Goal: Information Seeking & Learning: Learn about a topic

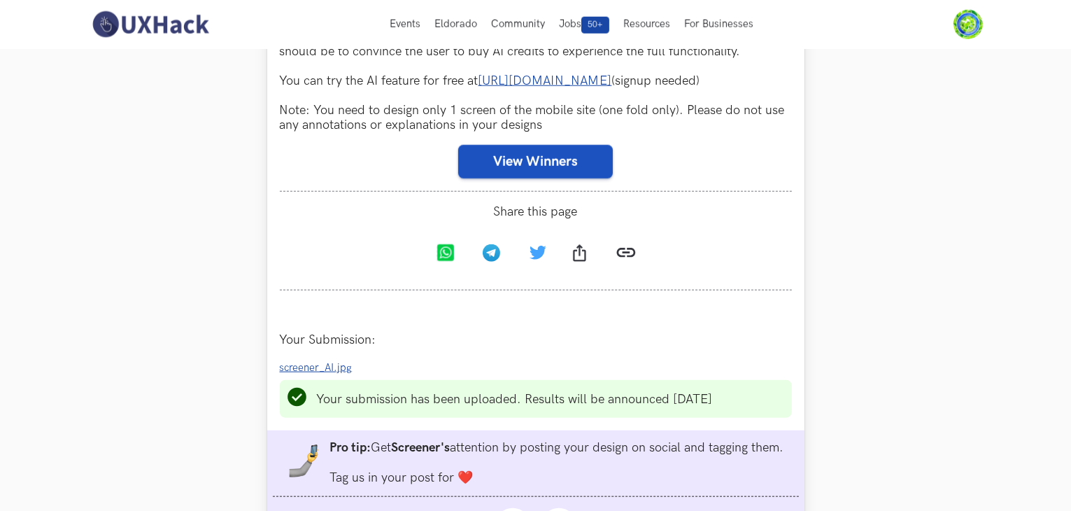
scroll to position [1399, 0]
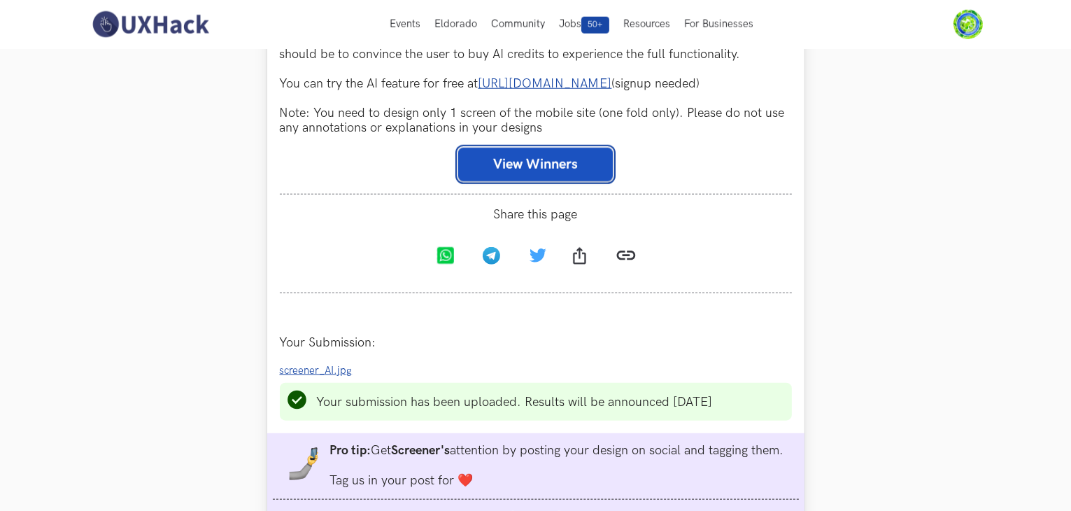
click at [538, 181] on button "View Winners" at bounding box center [535, 165] width 155 height 34
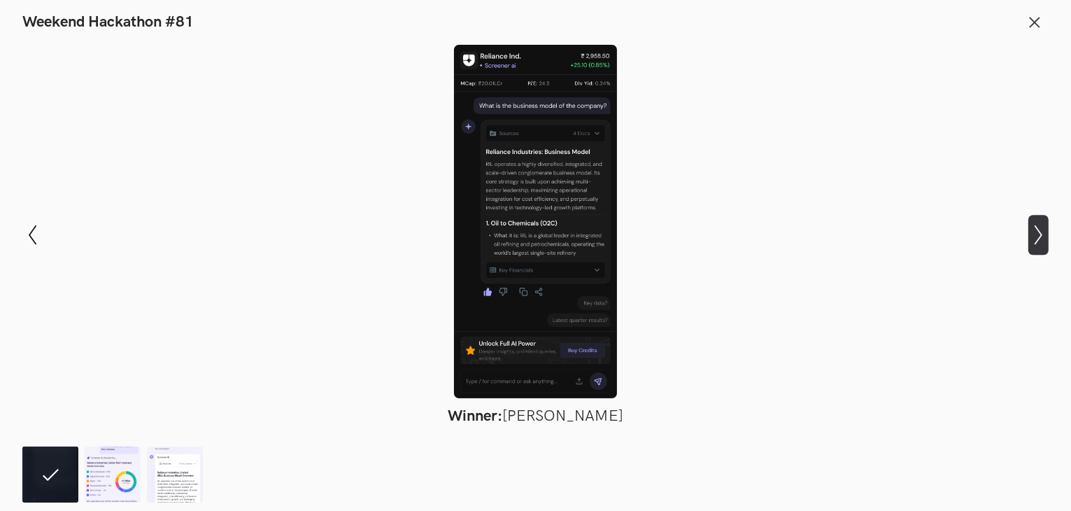
click at [1038, 242] on icon "Show next slide" at bounding box center [1039, 235] width 20 height 20
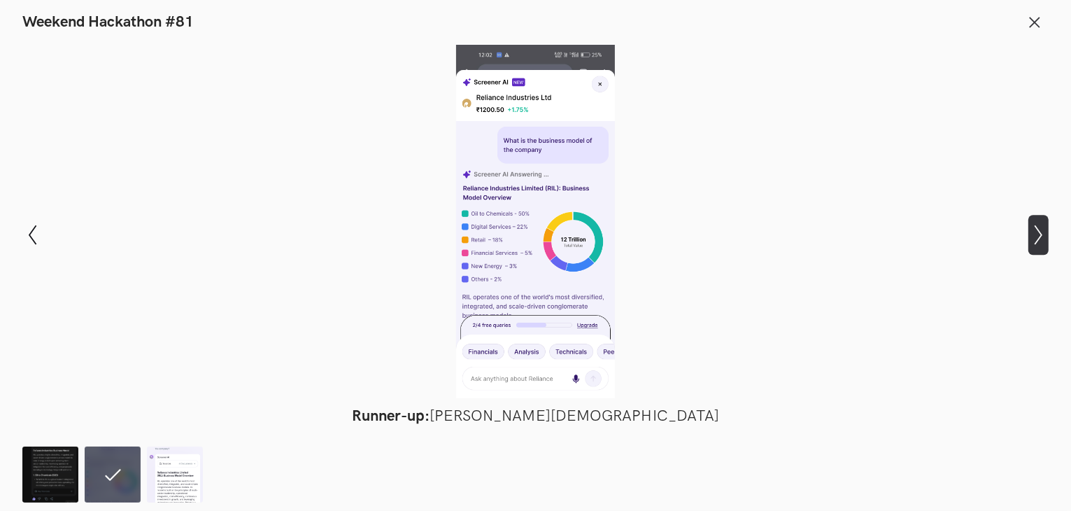
click at [1038, 242] on icon "Show next slide" at bounding box center [1039, 235] width 20 height 20
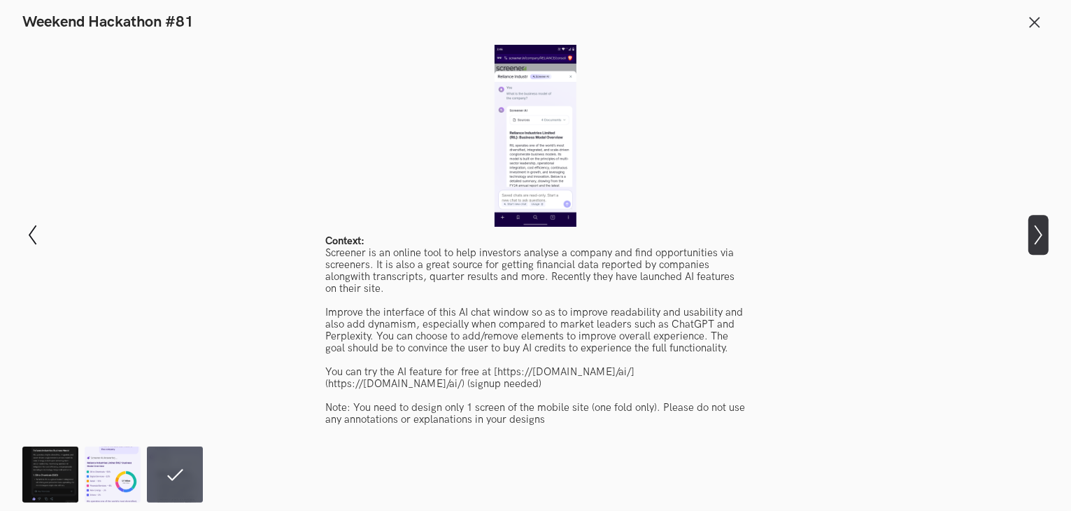
click at [1038, 242] on icon "Show next slide" at bounding box center [1039, 235] width 20 height 20
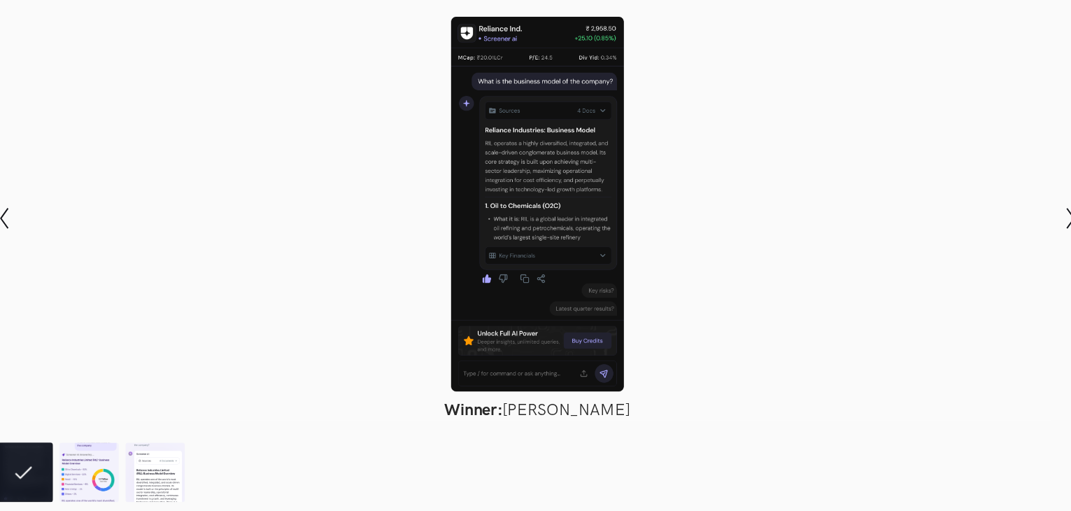
scroll to position [1397, 0]
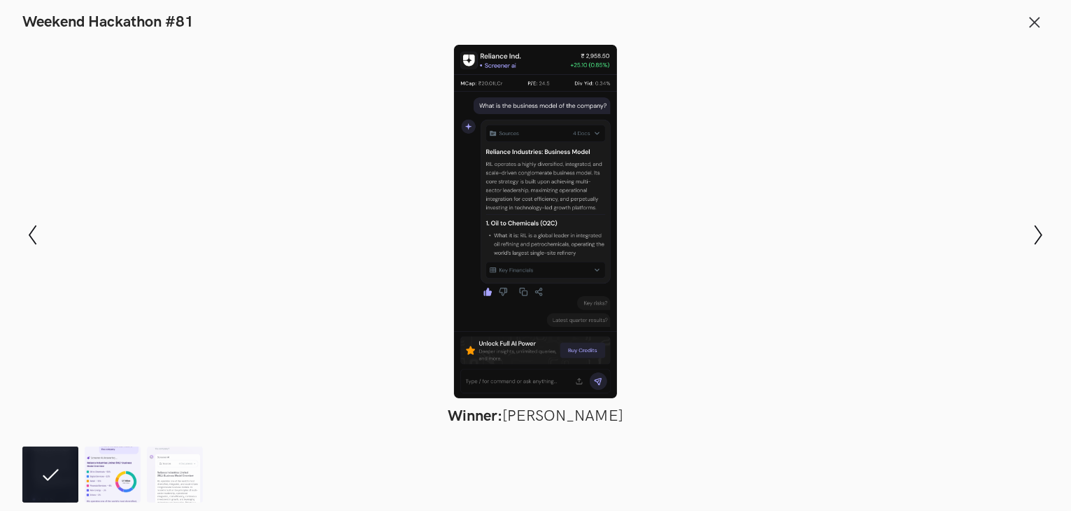
click at [105, 476] on img at bounding box center [113, 474] width 56 height 56
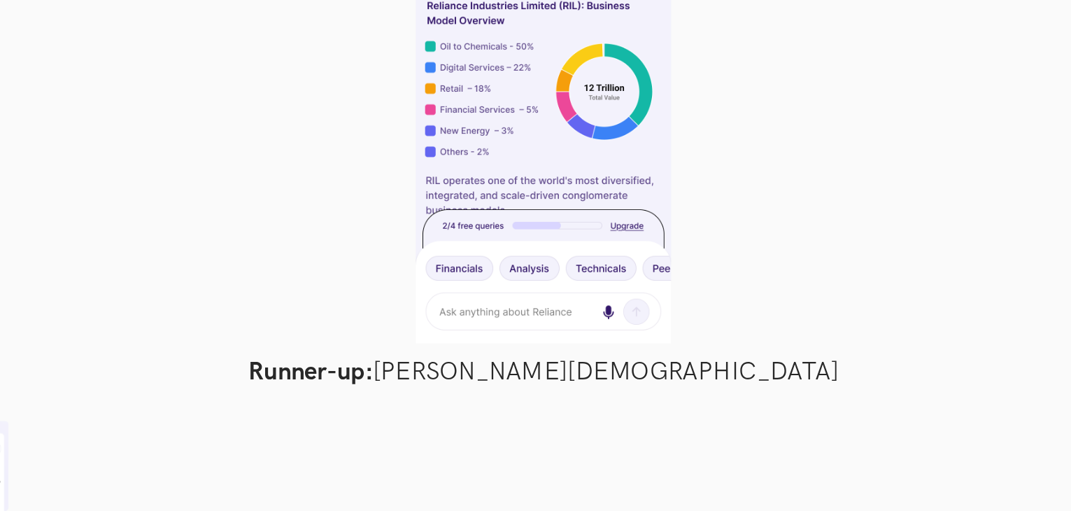
scroll to position [1395, 0]
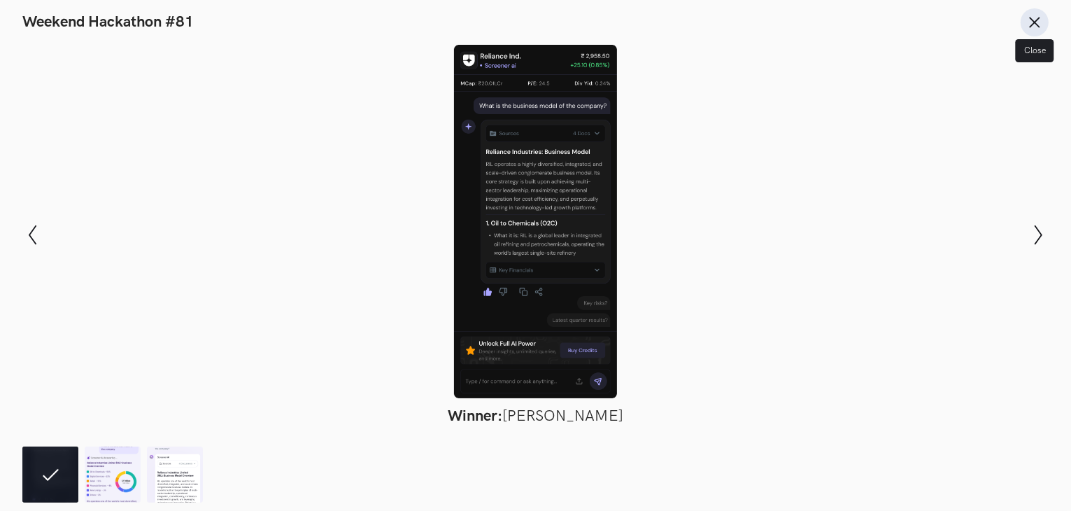
click at [1038, 29] on button "Close" at bounding box center [1035, 22] width 28 height 28
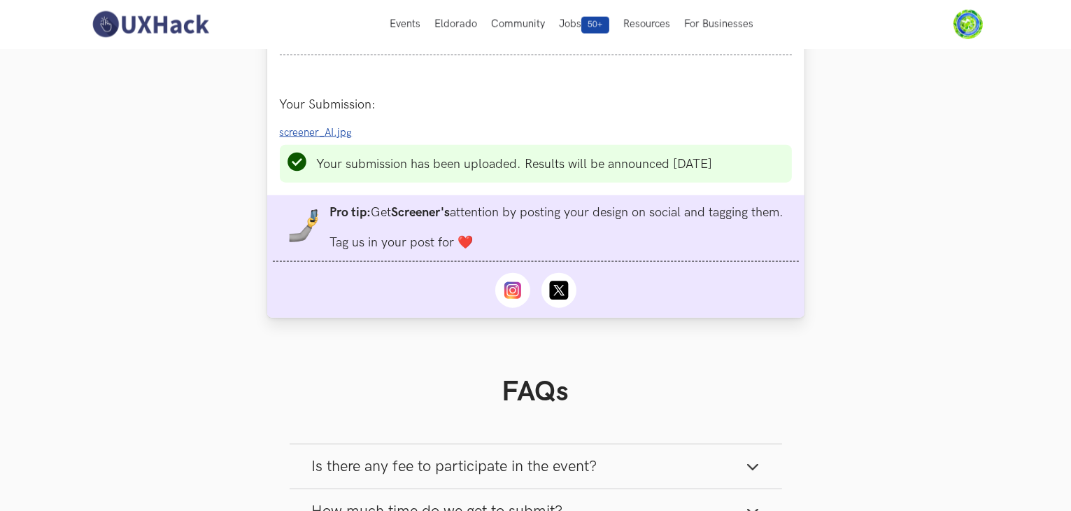
scroll to position [1637, 0]
click at [309, 139] on span "screener_AI.jpg" at bounding box center [316, 133] width 73 height 12
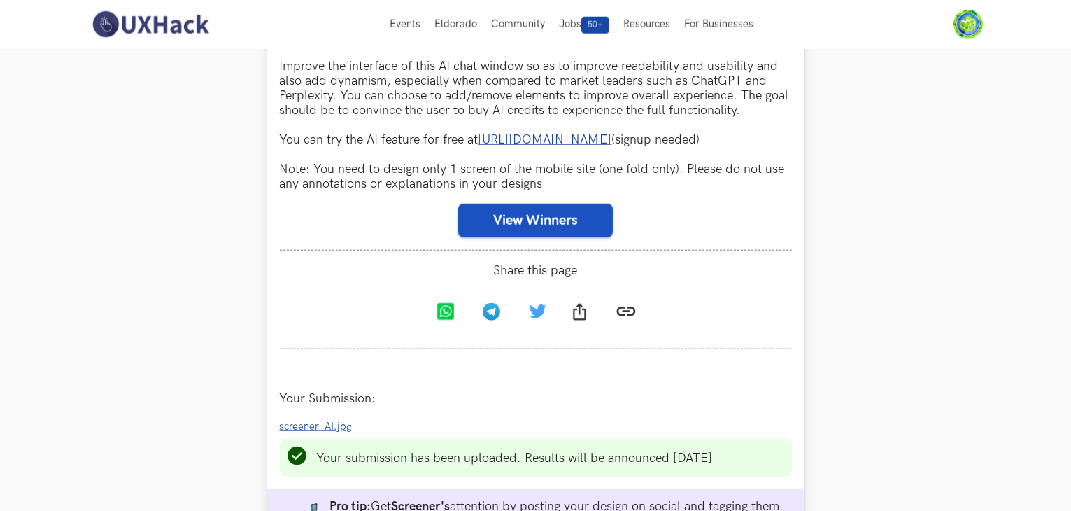
scroll to position [1324, 0]
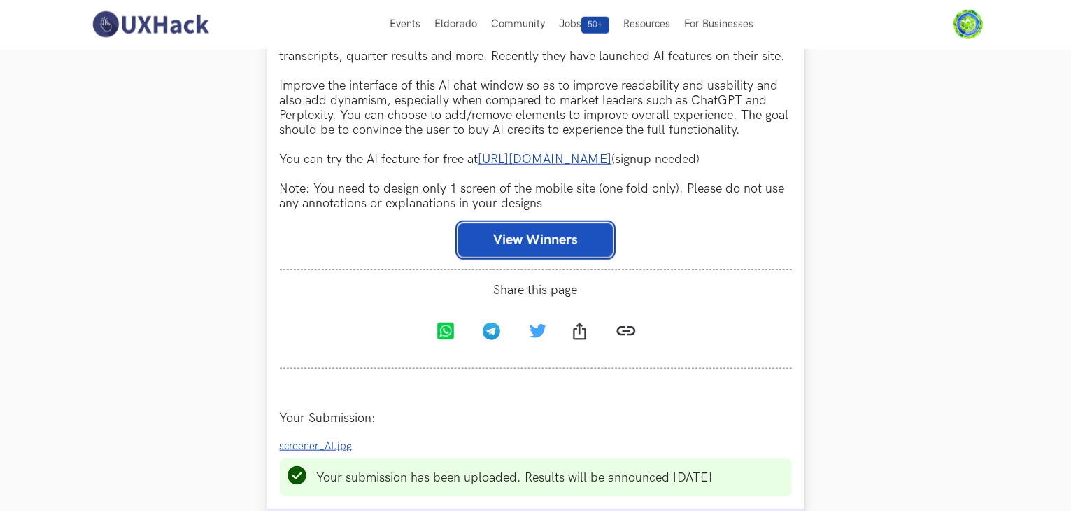
click at [502, 257] on button "View Winners" at bounding box center [535, 240] width 155 height 34
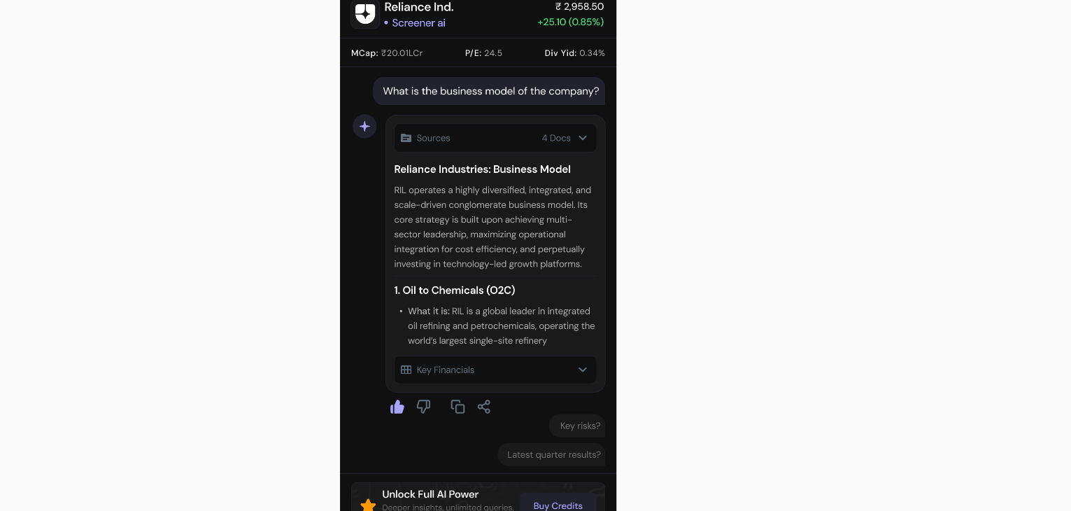
scroll to position [1275, 0]
